Goal: Task Accomplishment & Management: Manage account settings

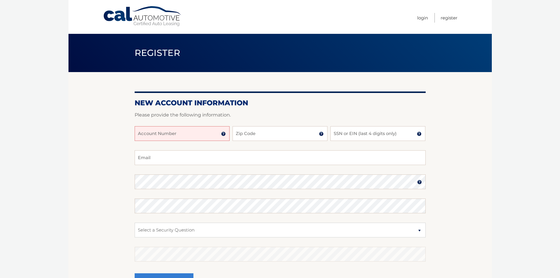
click at [210, 133] on input "Account Number" at bounding box center [182, 133] width 95 height 15
type input "44455985671"
click at [266, 130] on input "Zip Code" at bounding box center [280, 133] width 95 height 15
type input "11050"
type input "mmiller339@gmail.com"
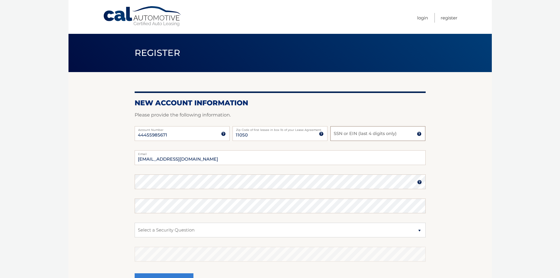
click at [347, 134] on input "SSN or EIN (last 4 digits only)" at bounding box center [377, 133] width 95 height 15
type input "1101"
click at [204, 231] on select "Select a Security Question What was the name of your elementary school? What is…" at bounding box center [280, 230] width 291 height 15
select select "4"
click at [135, 223] on select "Select a Security Question What was the name of your elementary school? What is…" at bounding box center [280, 230] width 291 height 15
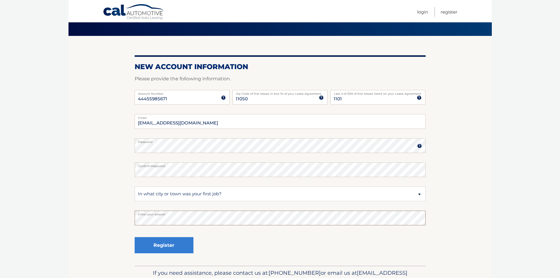
scroll to position [68, 0]
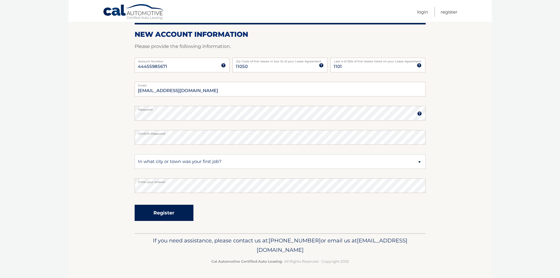
click at [177, 217] on button "Register" at bounding box center [164, 213] width 59 height 16
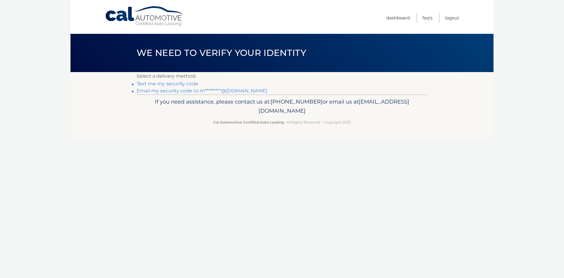
click at [155, 83] on link "Text me my security code" at bounding box center [168, 84] width 62 height 6
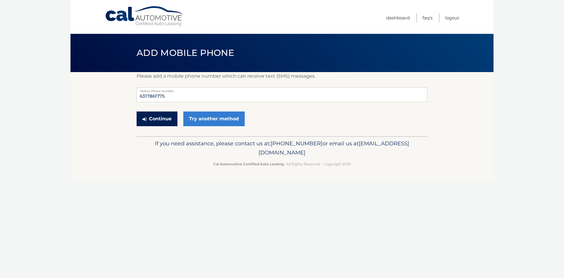
click at [156, 120] on button "Continue" at bounding box center [157, 118] width 41 height 15
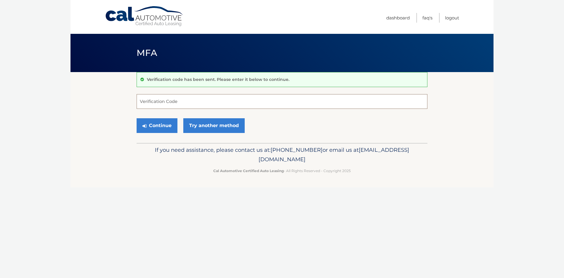
click at [212, 99] on input "Verification Code" at bounding box center [282, 101] width 291 height 15
type input "400978"
click at [146, 126] on icon "submit" at bounding box center [145, 125] width 4 height 5
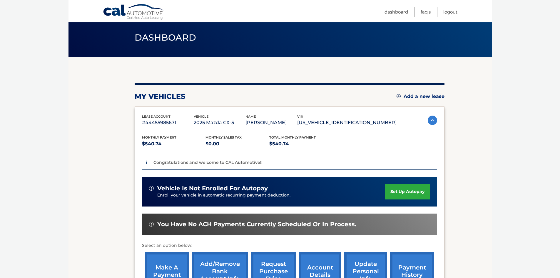
scroll to position [29, 0]
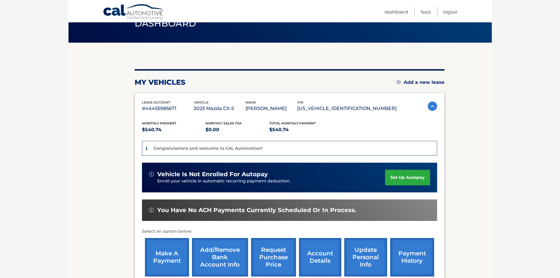
click at [208, 262] on link "Add/Remove bank account info" at bounding box center [220, 257] width 56 height 39
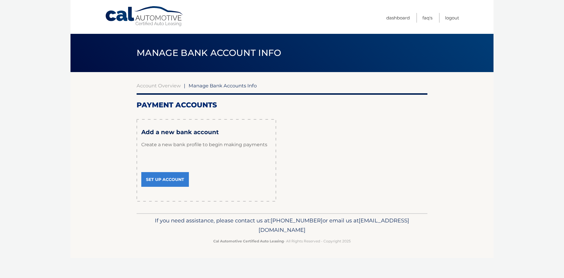
click at [155, 175] on link "Set Up Account" at bounding box center [165, 179] width 48 height 15
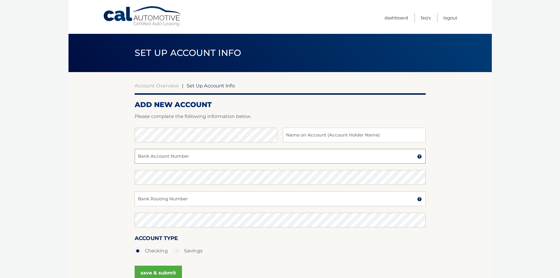
click at [189, 157] on input "Bank Account Number" at bounding box center [280, 156] width 291 height 15
click at [190, 158] on input "Bank Account Number" at bounding box center [280, 156] width 291 height 15
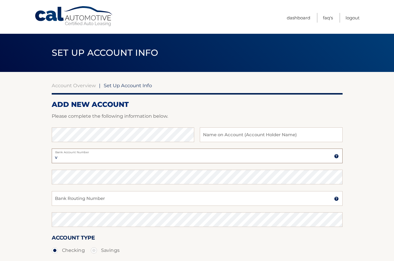
paste input "97900089438"
click at [57, 158] on input "v97900089438" at bounding box center [197, 156] width 291 height 15
type input "97900089438"
click at [126, 200] on input "Bank Routing Number" at bounding box center [197, 198] width 291 height 15
click at [82, 200] on input "Bank Routing Number" at bounding box center [197, 198] width 291 height 15
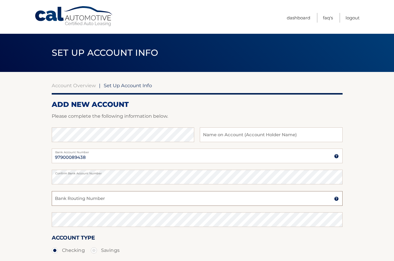
paste input "021000021"
type input "021000021"
type input "Martin Miller"
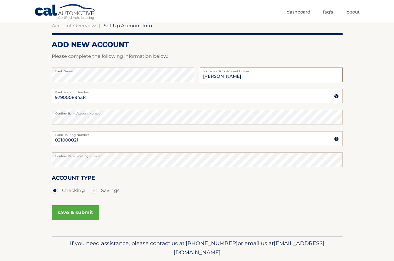
scroll to position [80, 0]
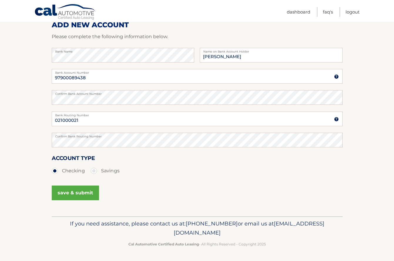
click at [65, 194] on button "save & submit" at bounding box center [75, 193] width 47 height 15
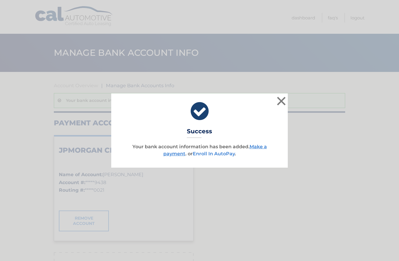
click at [214, 153] on link "Enroll In AutoPay" at bounding box center [214, 154] width 42 height 6
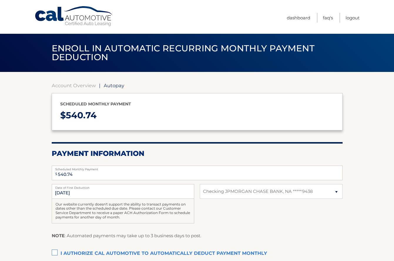
select select "NzMzYTk0NTktMTg0MC00ZGQwLWFlZWItNzY5ZDVjNmQ2YzQx"
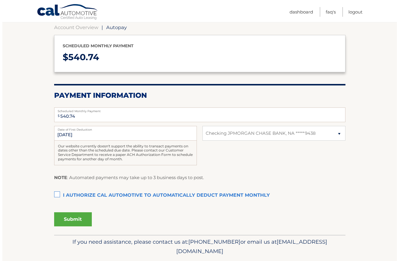
scroll to position [59, 0]
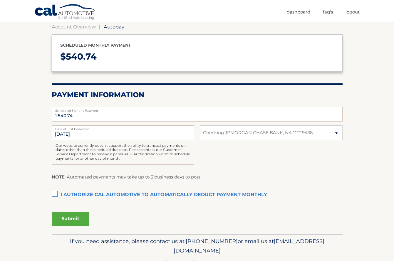
click at [56, 195] on label "I authorize cal automotive to automatically deduct payment monthly This checkbo…" at bounding box center [197, 195] width 291 height 12
click at [0, 0] on input "I authorize cal automotive to automatically deduct payment monthly This checkbo…" at bounding box center [0, 0] width 0 height 0
click at [68, 219] on button "Submit" at bounding box center [71, 219] width 38 height 14
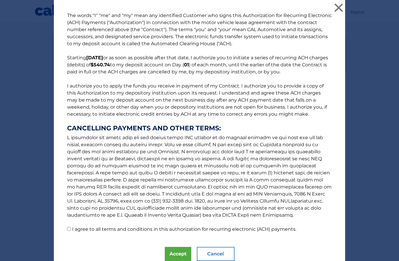
scroll to position [24, 0]
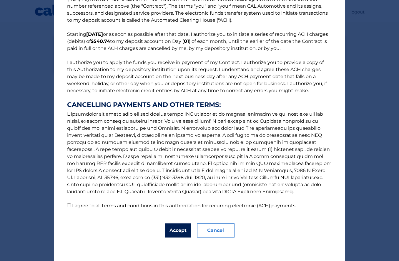
click at [180, 228] on button "Accept" at bounding box center [178, 231] width 26 height 14
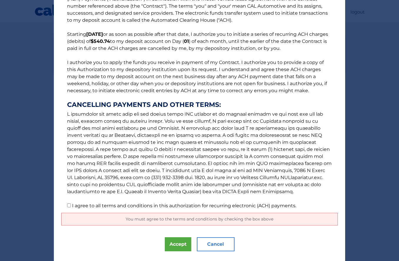
click at [67, 207] on input "I agree to all terms and conditions in this authorization for recurring electro…" at bounding box center [69, 206] width 4 height 4
checkbox input "true"
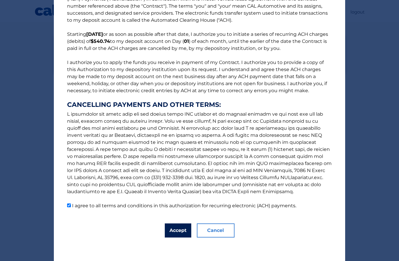
click at [180, 230] on button "Accept" at bounding box center [178, 231] width 26 height 14
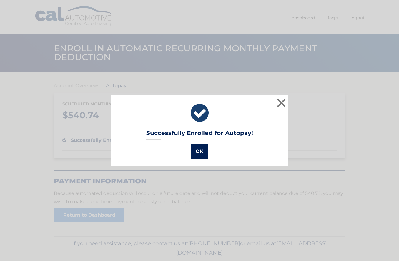
click at [198, 151] on button "OK" at bounding box center [199, 152] width 17 height 14
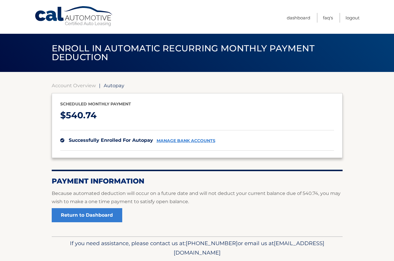
drag, startPoint x: 62, startPoint y: 102, endPoint x: 294, endPoint y: 143, distance: 235.5
click at [294, 143] on div "Scheduled monthly payment $ 540.74 successfully enrolled for autopay manage ban…" at bounding box center [197, 125] width 291 height 65
click at [298, 142] on div "successfully enrolled for autopay manage bank accounts" at bounding box center [197, 140] width 274 height 21
click at [254, 196] on p "Because automated deduction will occur on a future date and will not deduct you…" at bounding box center [197, 198] width 291 height 16
click at [86, 216] on link "Return to Dashboard" at bounding box center [87, 215] width 71 height 14
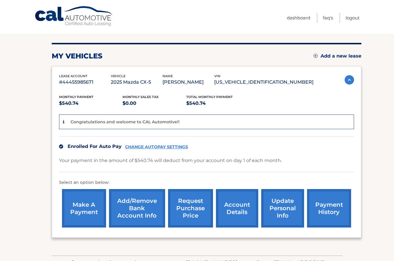
scroll to position [59, 0]
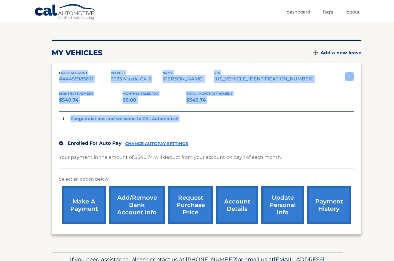
drag, startPoint x: 62, startPoint y: 73, endPoint x: 237, endPoint y: 124, distance: 182.7
click at [237, 124] on div "lease account #44455985671 vehicle 2025 Mazda CX-5 name [PERSON_NAME] vin [US_V…" at bounding box center [207, 149] width 310 height 172
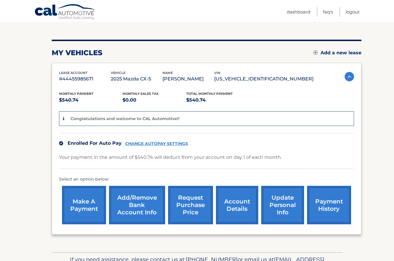
click at [250, 137] on div "Enrolled For Auto Pay CHANGE AUTOPAY SETTINGS" at bounding box center [206, 143] width 295 height 20
click at [356, 13] on link "Logout" at bounding box center [353, 12] width 14 height 10
